Goal: Information Seeking & Learning: Learn about a topic

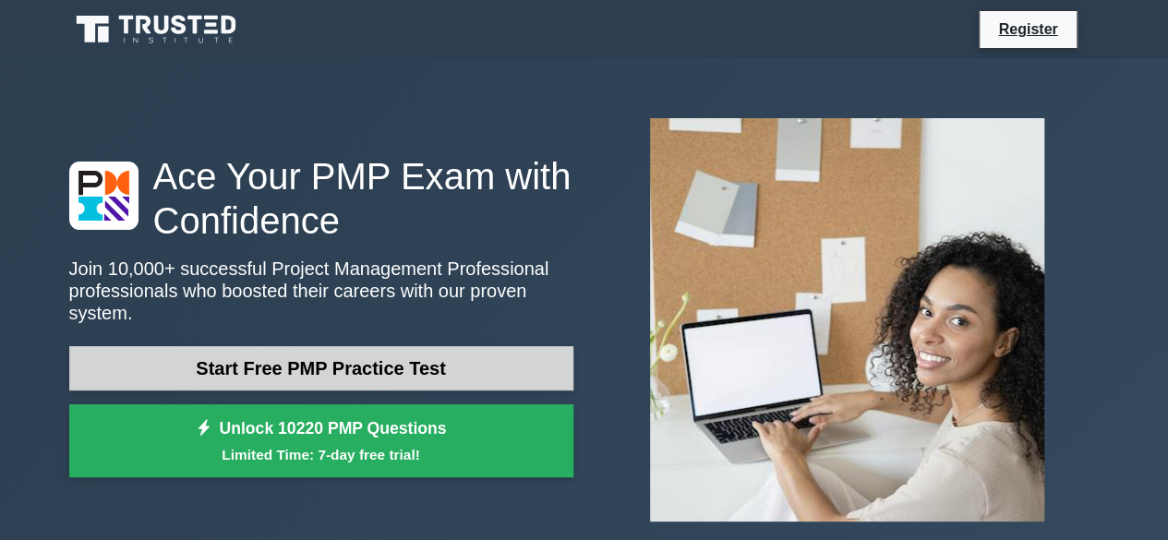
click at [331, 352] on link "Start Free PMP Practice Test" at bounding box center [321, 368] width 504 height 44
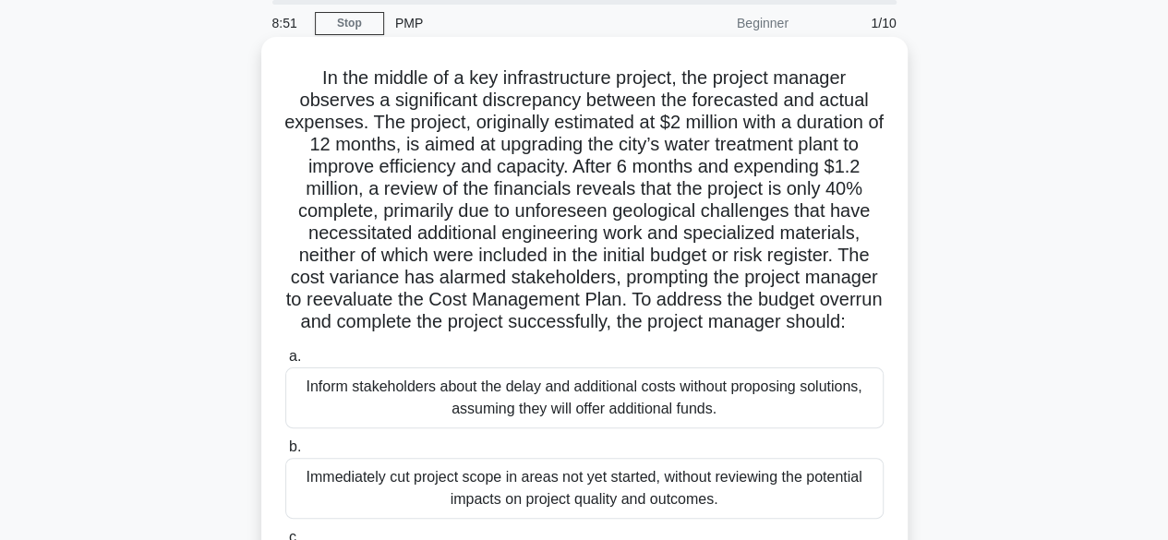
scroll to position [120, 0]
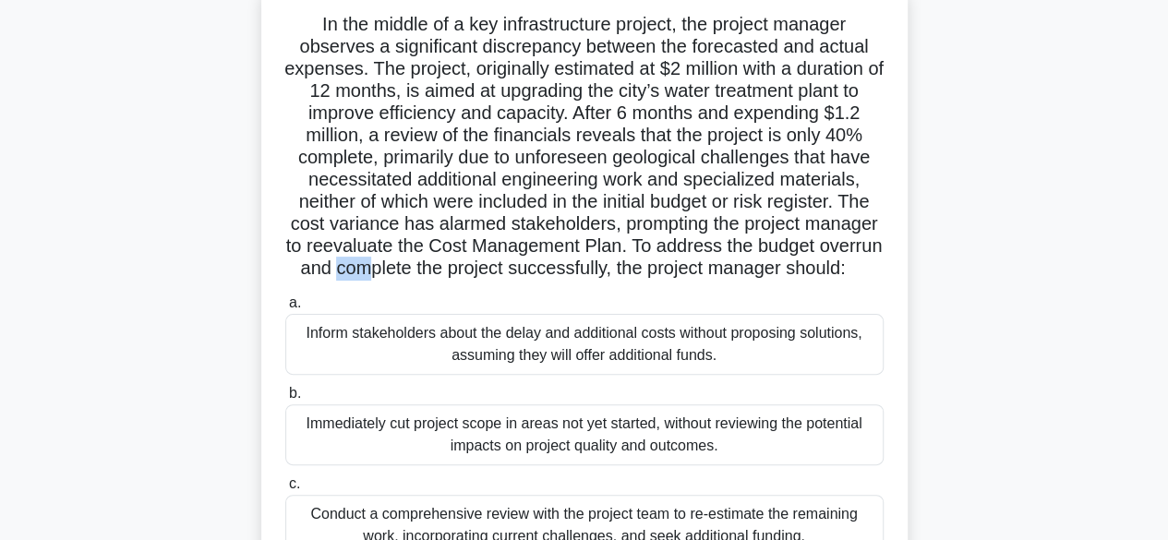
drag, startPoint x: 411, startPoint y: 264, endPoint x: 442, endPoint y: 264, distance: 30.5
click at [442, 264] on h5 "In the middle of a key infrastructure project, the project manager observes a s…" at bounding box center [585, 147] width 602 height 268
click at [380, 281] on h5 "In the middle of a key infrastructure project, the project manager observes a s…" at bounding box center [585, 147] width 602 height 268
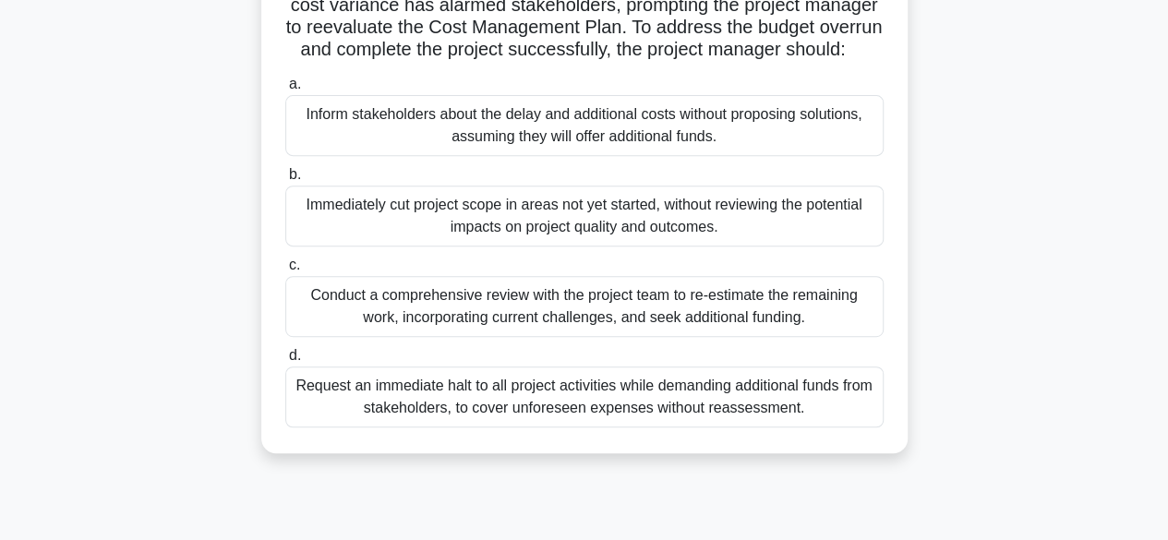
scroll to position [340, 0]
click at [424, 323] on div "Conduct a comprehensive review with the project team to re-estimate the remaini…" at bounding box center [584, 305] width 599 height 61
click at [285, 271] on input "c. Conduct a comprehensive review with the project team to re-estimate the rema…" at bounding box center [285, 265] width 0 height 12
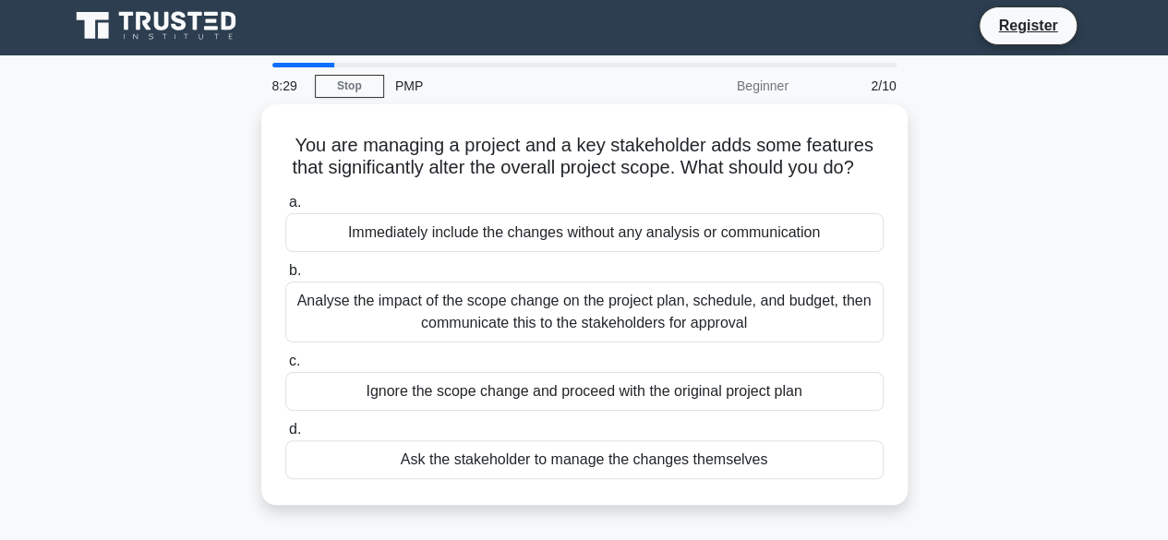
scroll to position [11, 0]
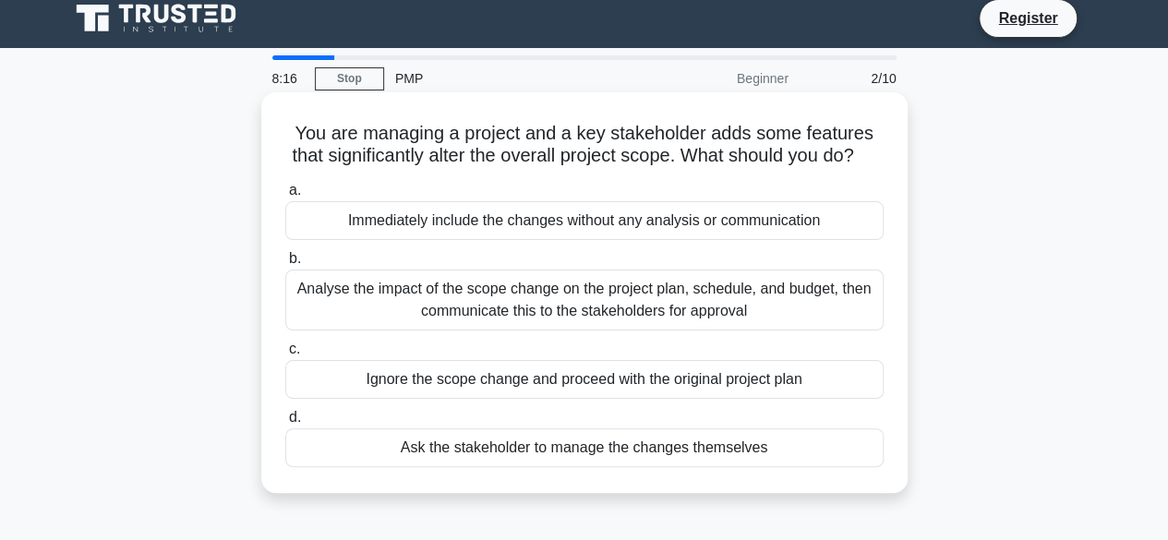
click at [526, 314] on div "Analyse the impact of the scope change on the project plan, schedule, and budge…" at bounding box center [584, 300] width 599 height 61
click at [285, 265] on input "b. Analyse the impact of the scope change on the project plan, schedule, and bu…" at bounding box center [285, 259] width 0 height 12
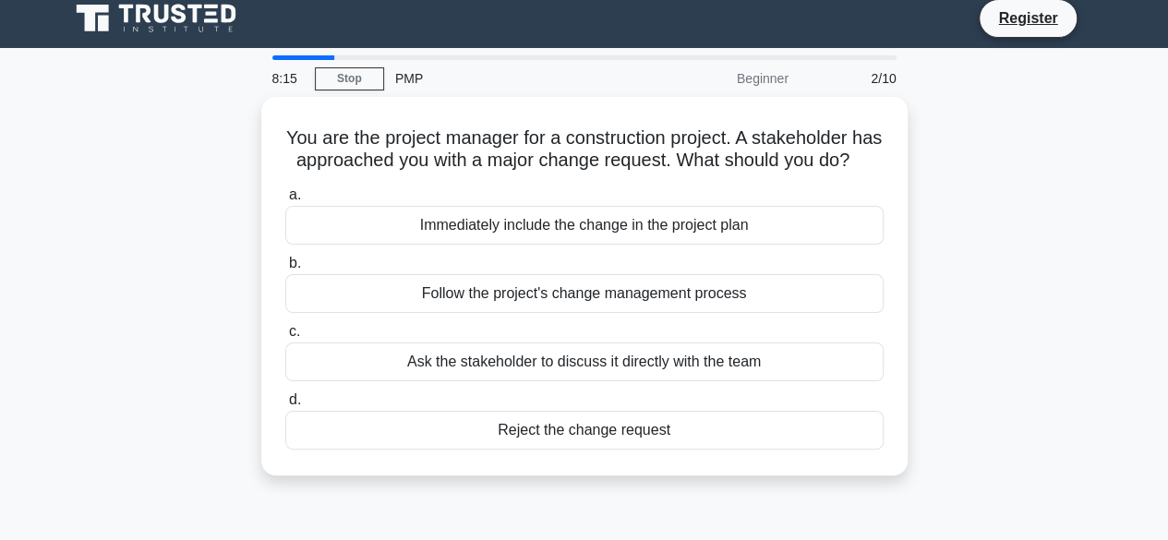
scroll to position [0, 0]
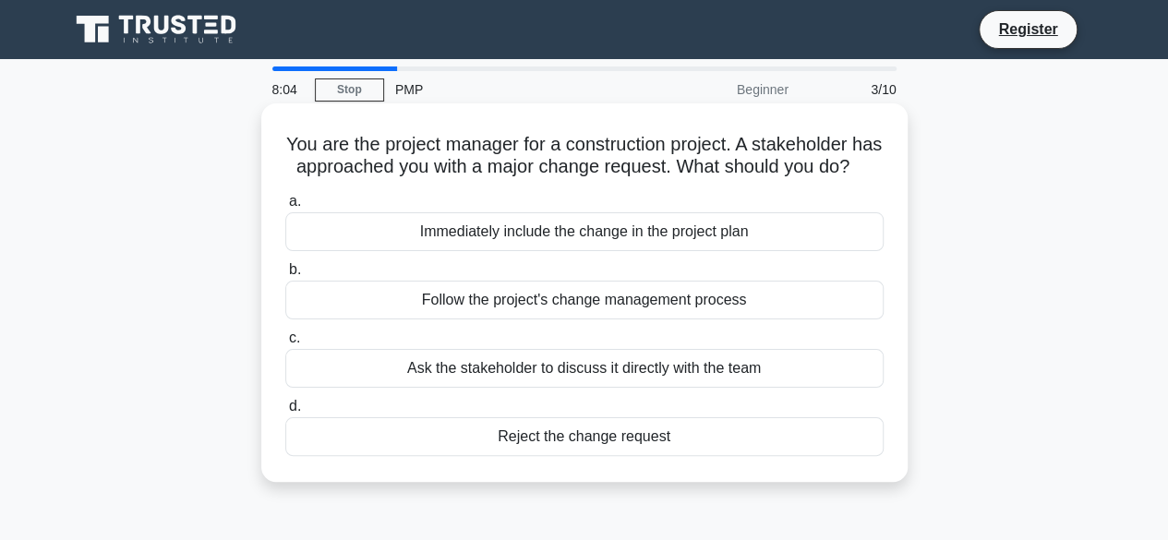
click at [562, 320] on div "Follow the project's change management process" at bounding box center [584, 300] width 599 height 39
click at [285, 276] on input "b. Follow the project's change management process" at bounding box center [285, 270] width 0 height 12
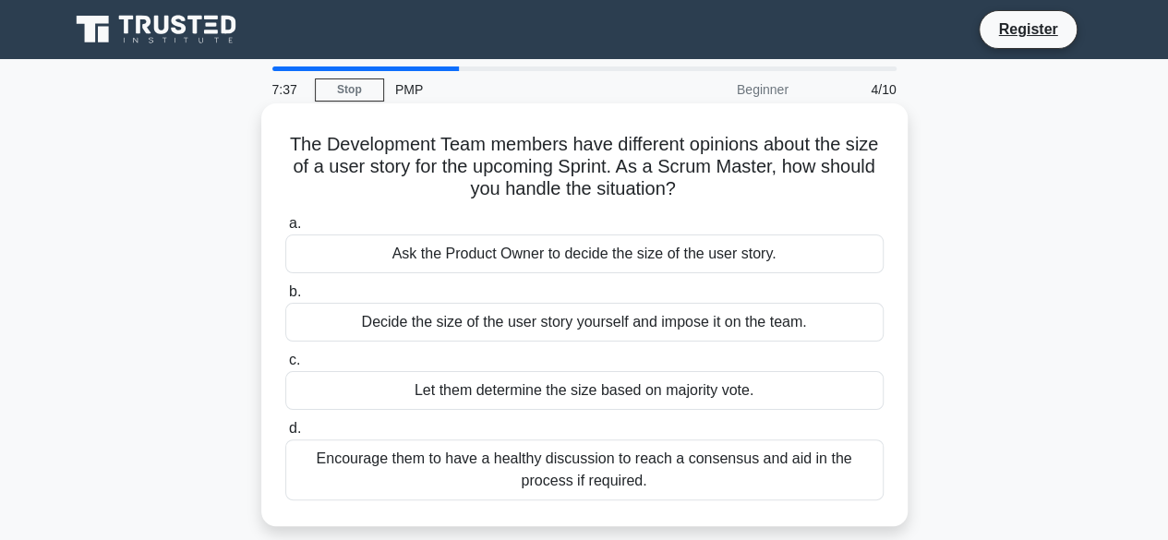
click at [589, 478] on div "Encourage them to have a healthy discussion to reach a consensus and aid in the…" at bounding box center [584, 470] width 599 height 61
click at [285, 435] on input "d. Encourage them to have a healthy discussion to reach a consensus and aid in …" at bounding box center [285, 429] width 0 height 12
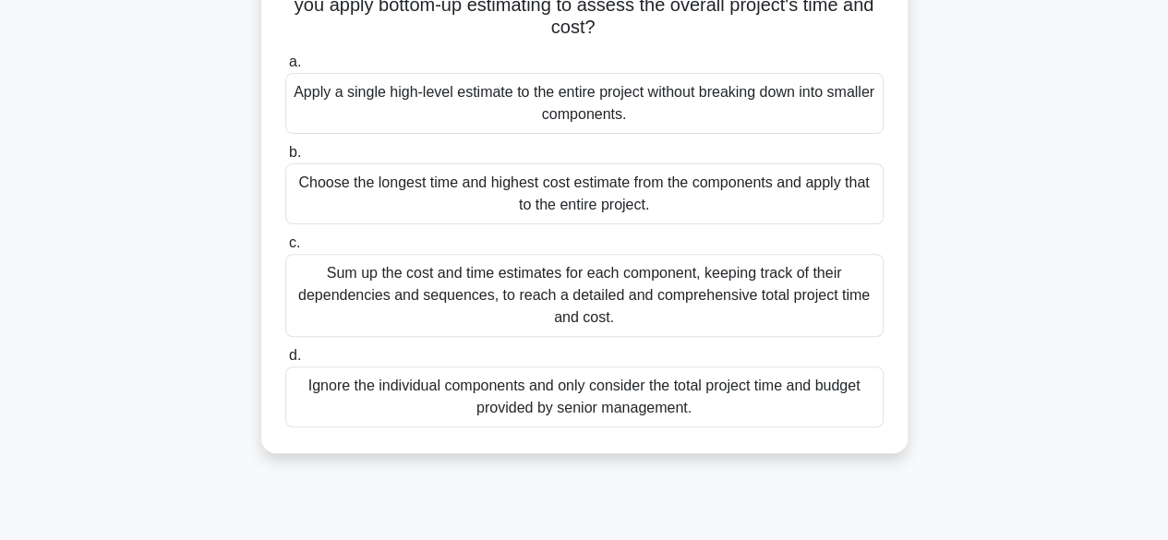
scroll to position [190, 0]
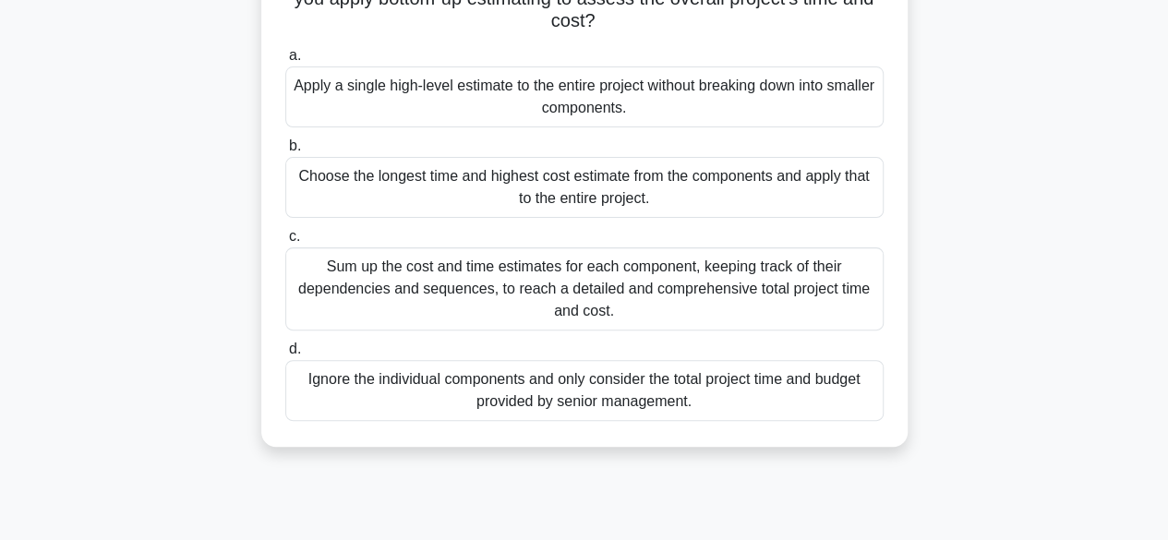
click at [462, 279] on div "Sum up the cost and time estimates for each component, keeping track of their d…" at bounding box center [584, 289] width 599 height 83
click at [285, 243] on input "c. Sum up the cost and time estimates for each component, keeping track of thei…" at bounding box center [285, 237] width 0 height 12
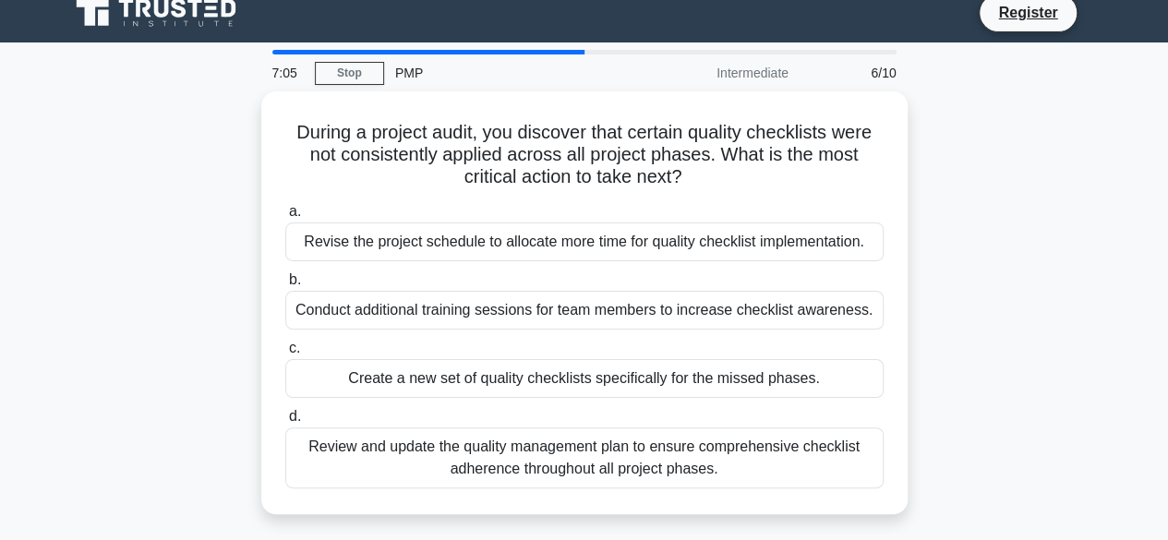
scroll to position [16, 0]
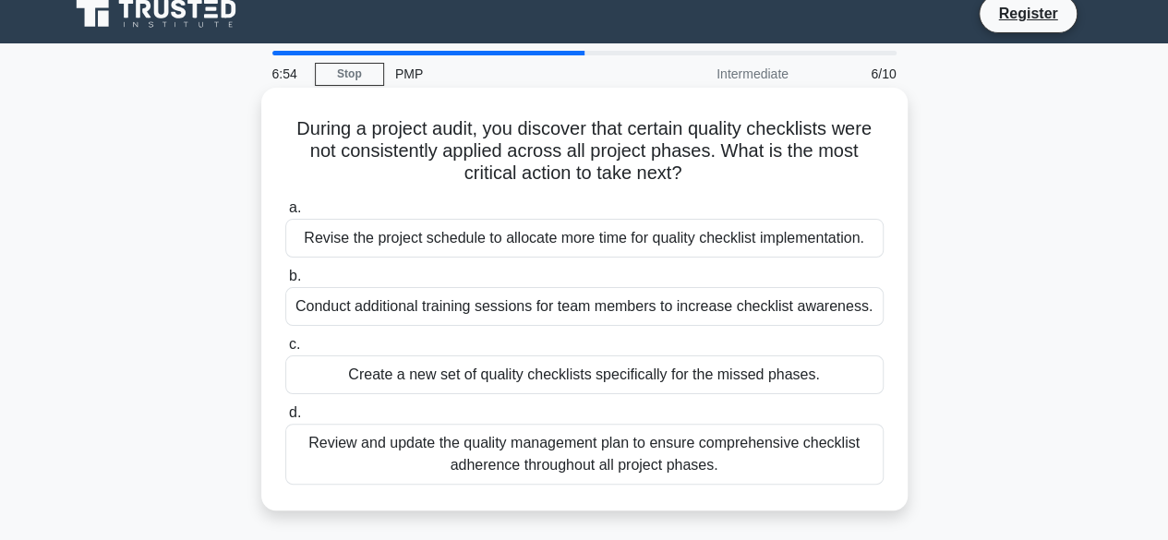
click at [539, 450] on div "Review and update the quality management plan to ensure comprehensive checklist…" at bounding box center [584, 454] width 599 height 61
click at [285, 419] on input "d. Review and update the quality management plan to ensure comprehensive checkl…" at bounding box center [285, 413] width 0 height 12
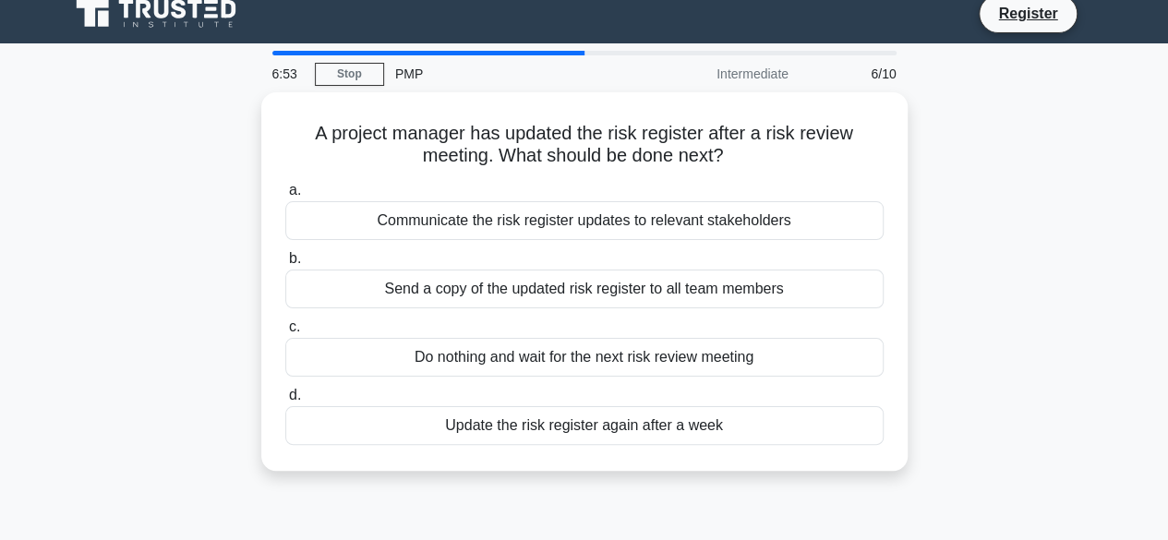
scroll to position [0, 0]
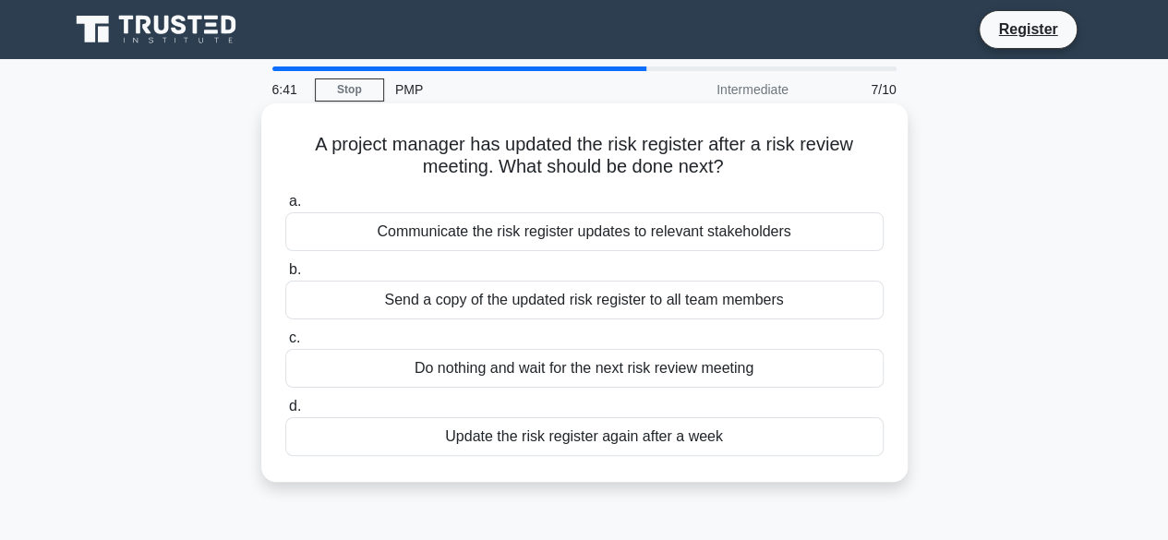
click at [562, 236] on div "Communicate the risk register updates to relevant stakeholders" at bounding box center [584, 231] width 599 height 39
click at [285, 208] on input "a. Communicate the risk register updates to relevant stakeholders" at bounding box center [285, 202] width 0 height 12
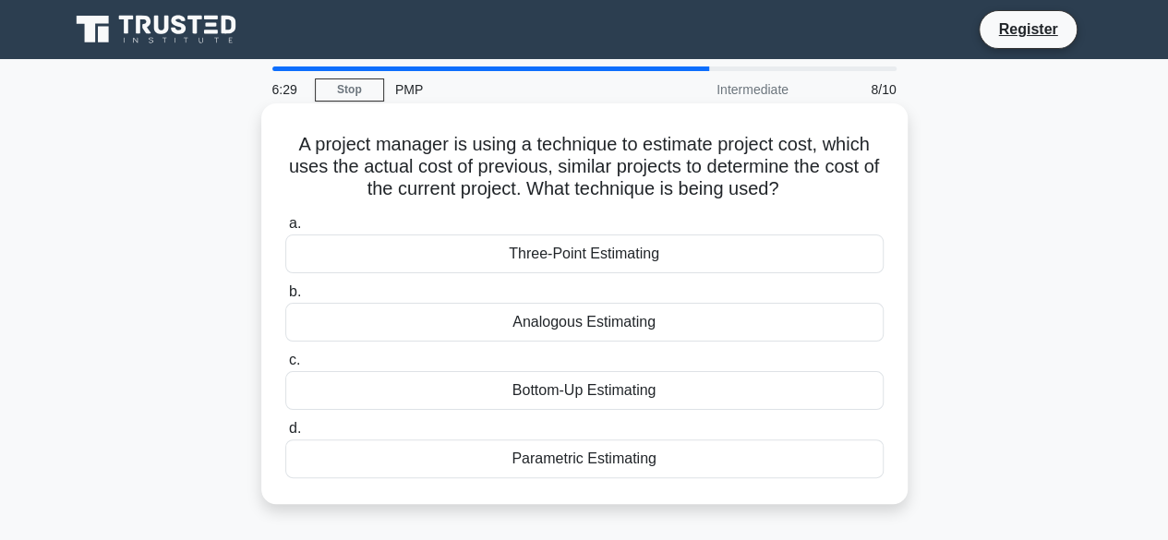
click at [561, 390] on div "Bottom-Up Estimating" at bounding box center [584, 390] width 599 height 39
click at [285, 367] on input "c. Bottom-Up Estimating" at bounding box center [285, 361] width 0 height 12
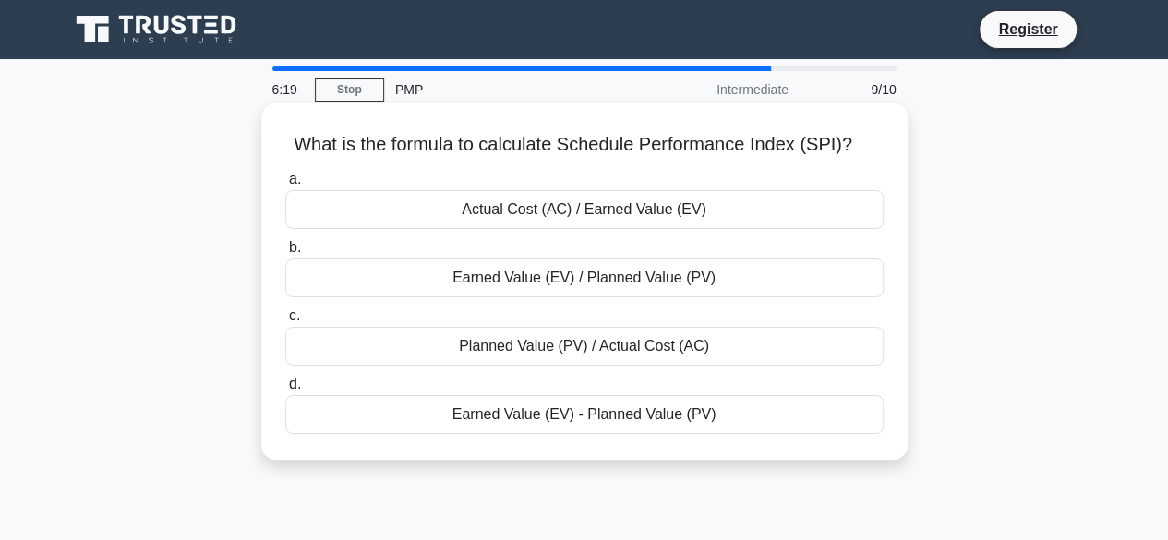
click at [551, 345] on div "Planned Value (PV) / Actual Cost (AC)" at bounding box center [584, 346] width 599 height 39
click at [285, 322] on input "c. Planned Value (PV) / Actual Cost (AC)" at bounding box center [285, 316] width 0 height 12
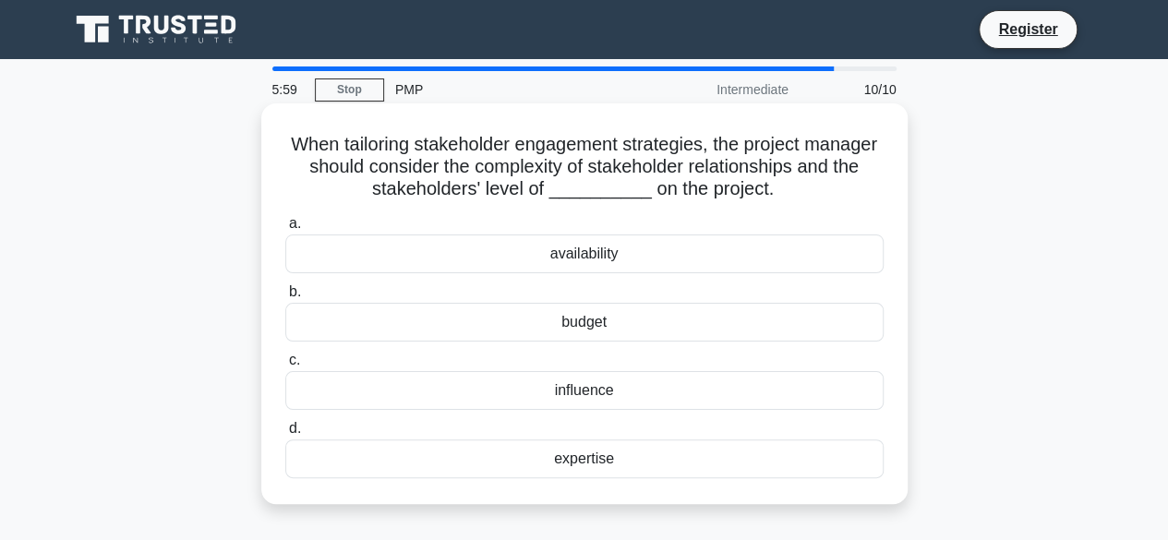
click at [587, 258] on div "availability" at bounding box center [584, 254] width 599 height 39
click at [285, 230] on input "a. availability" at bounding box center [285, 224] width 0 height 12
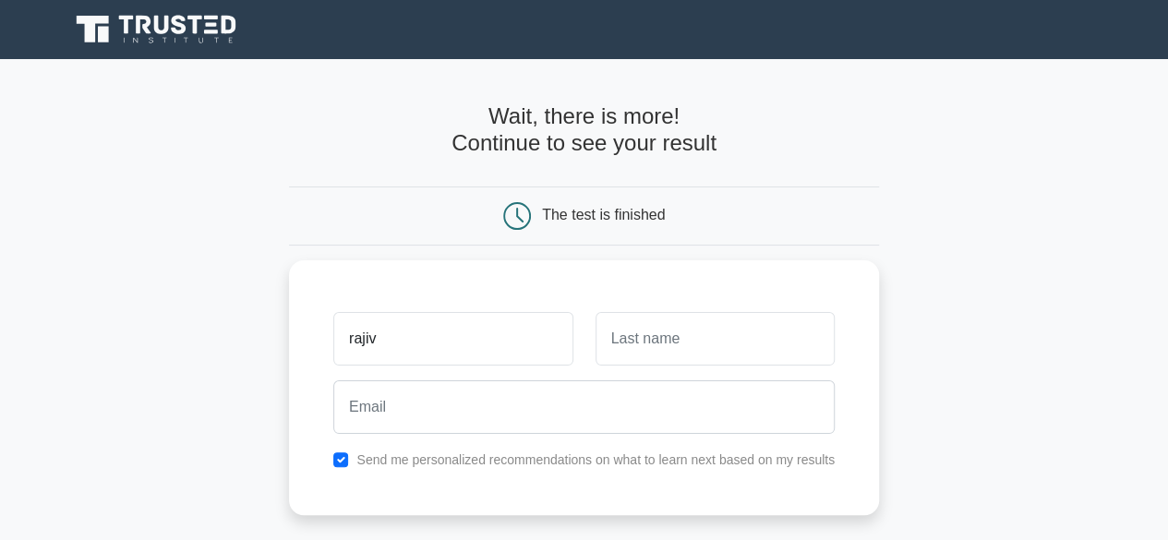
type input "rajiv"
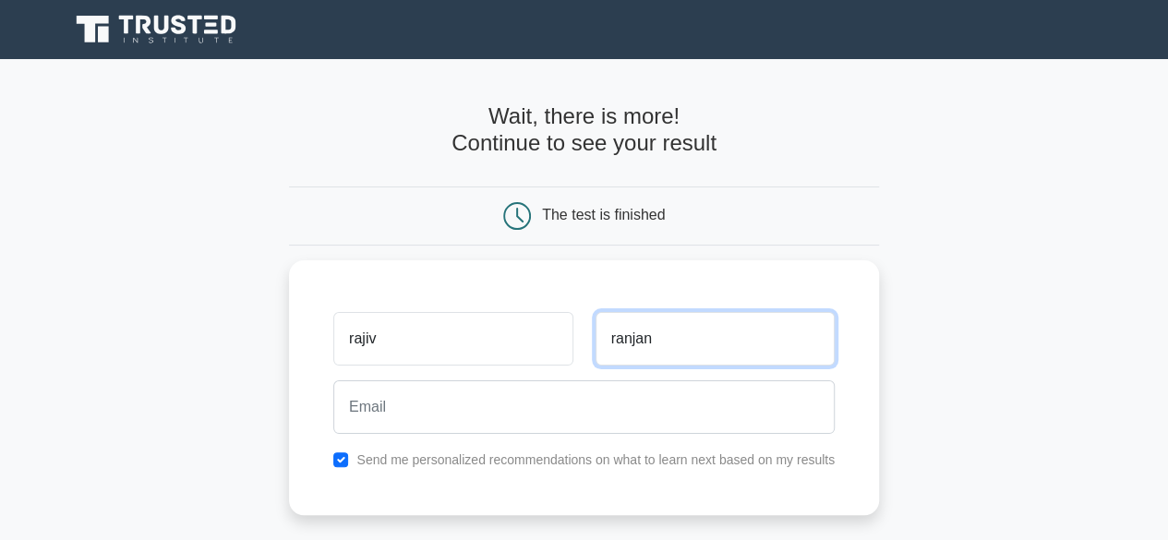
type input "ranjan"
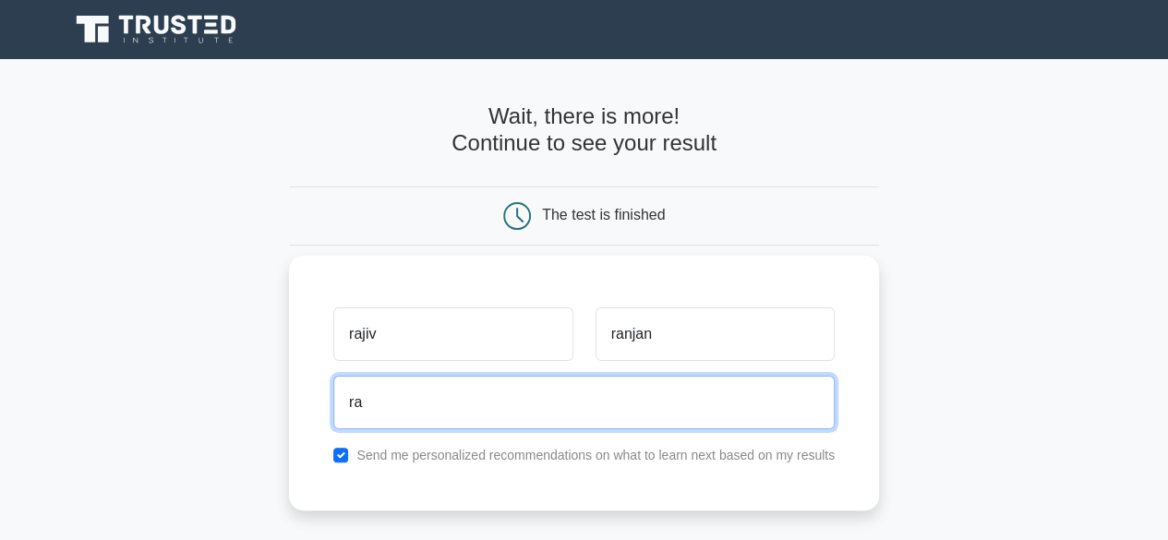
type input "[EMAIL_ADDRESS][DOMAIN_NAME]"
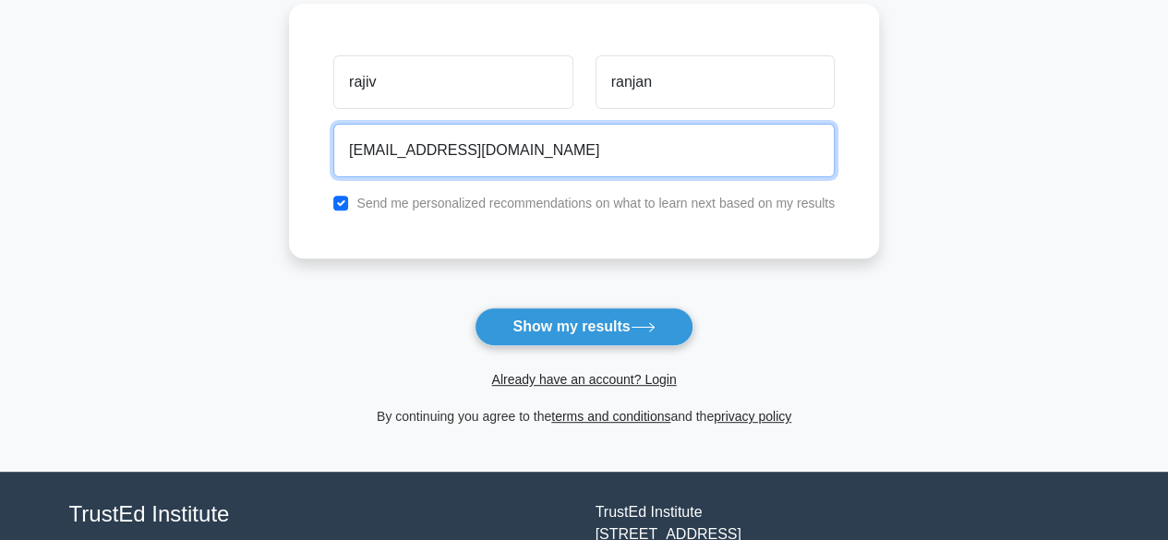
scroll to position [256, 0]
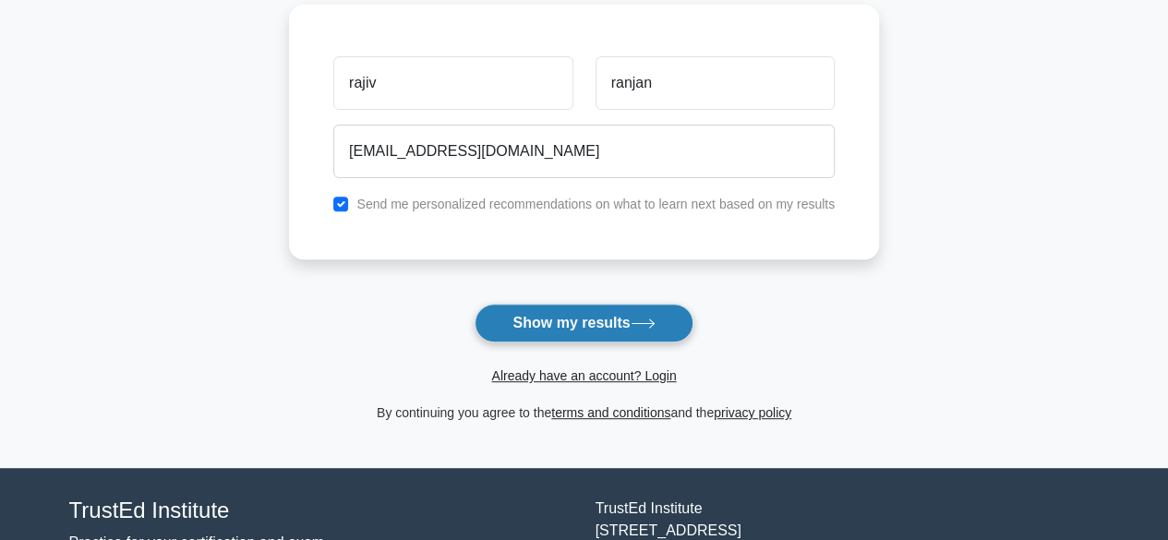
click at [570, 312] on button "Show my results" at bounding box center [584, 323] width 218 height 39
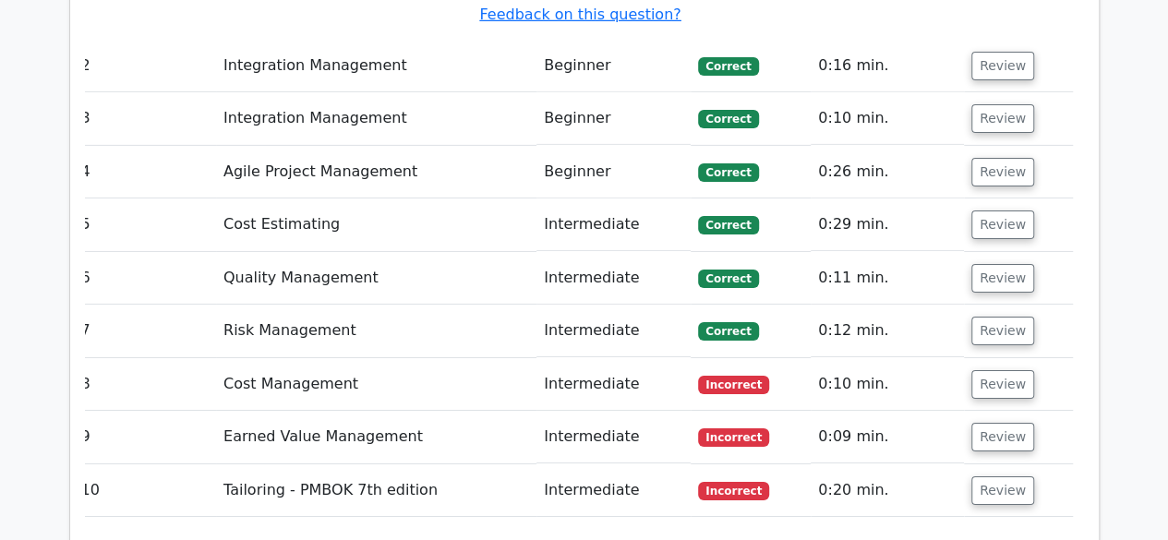
scroll to position [3024, 0]
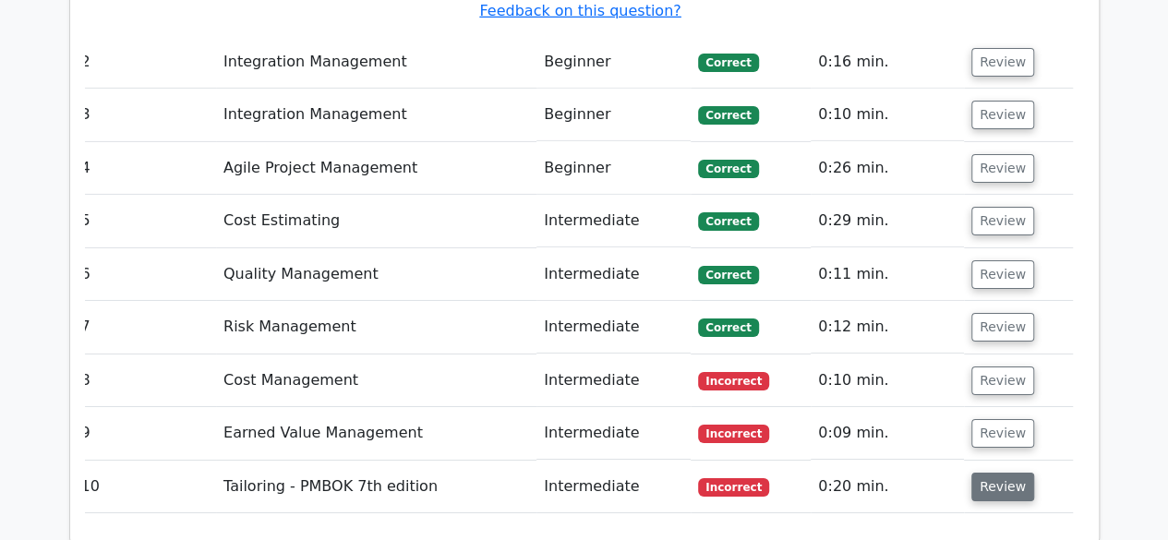
click at [991, 473] on button "Review" at bounding box center [1003, 487] width 63 height 29
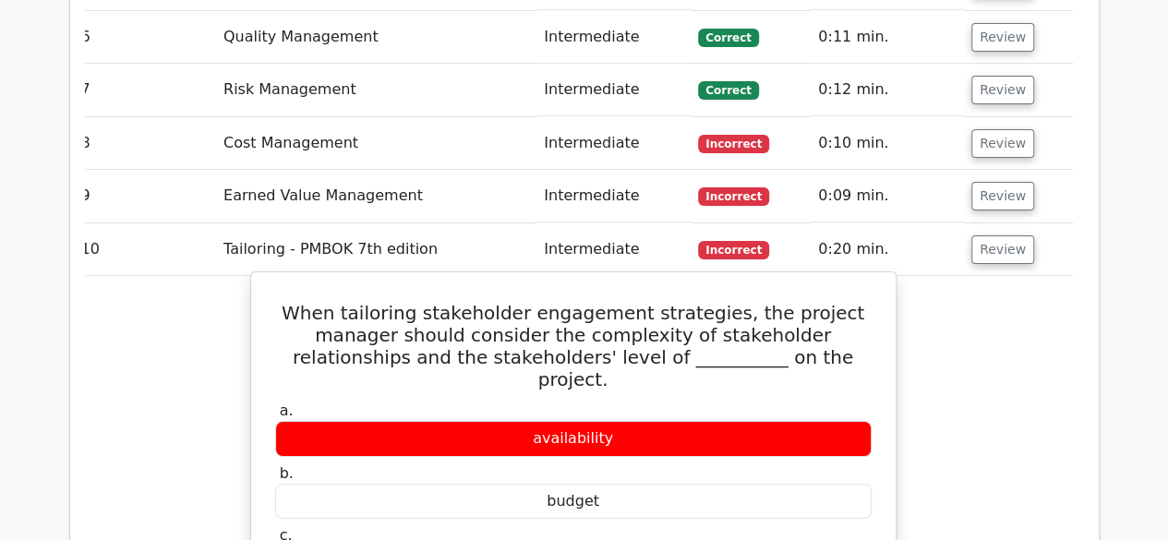
scroll to position [3262, 0]
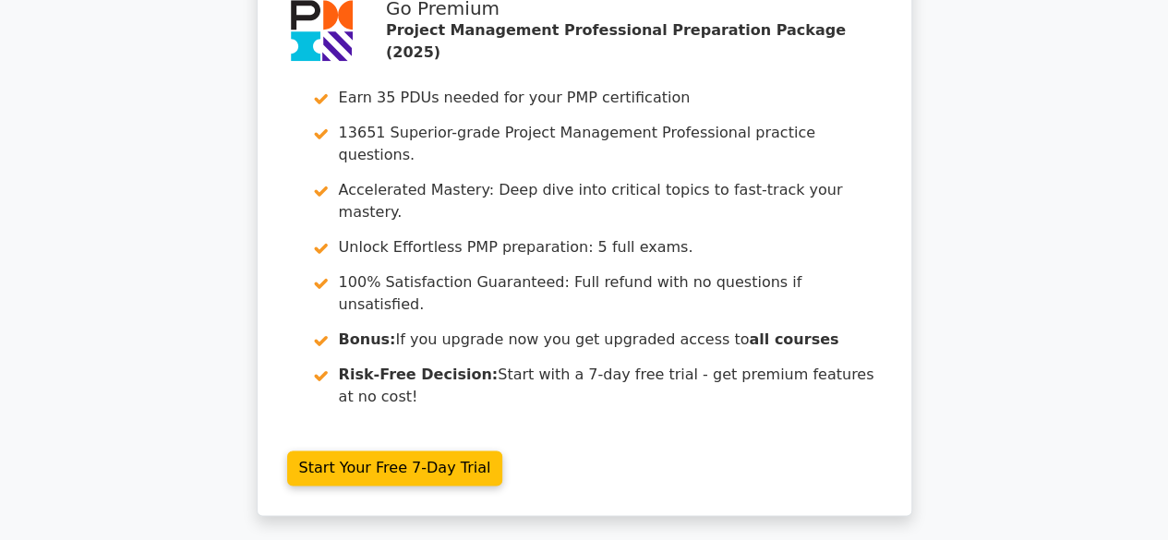
scroll to position [4520, 0]
